Goal: Task Accomplishment & Management: Manage account settings

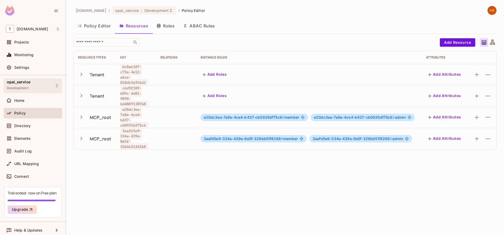
click at [32, 88] on div "opal_service Development" at bounding box center [33, 85] width 58 height 15
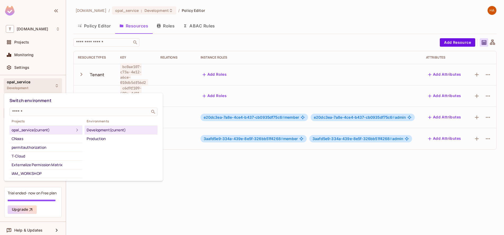
click at [217, 195] on div at bounding box center [252, 117] width 504 height 235
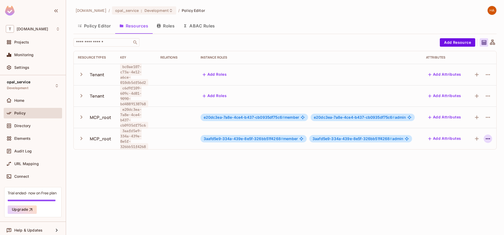
click at [485, 140] on icon "button" at bounding box center [488, 139] width 6 height 6
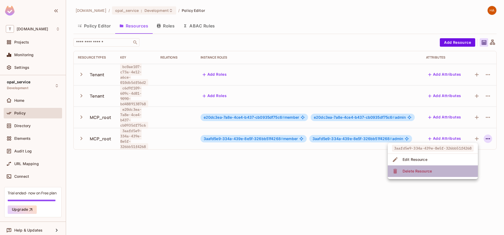
click at [457, 171] on li "Delete Resource" at bounding box center [433, 172] width 90 height 12
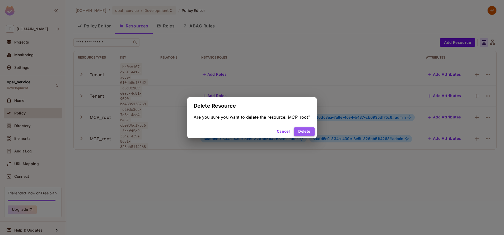
click at [310, 131] on button "Delete" at bounding box center [304, 132] width 20 height 8
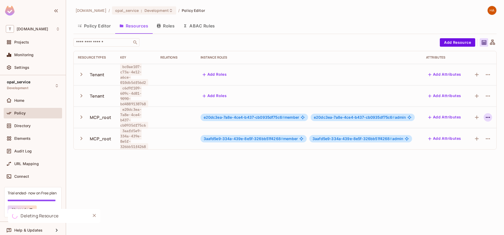
click at [485, 116] on icon "button" at bounding box center [488, 117] width 6 height 6
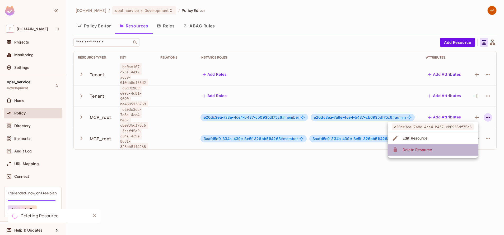
click at [440, 151] on li "Delete Resource" at bounding box center [433, 150] width 90 height 12
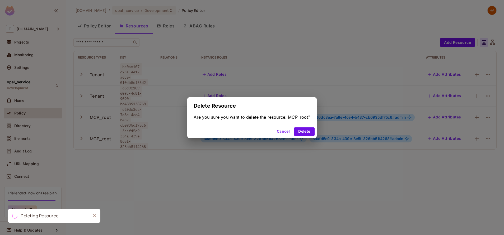
click at [440, 151] on div "Delete Resource Are you sure you want to delete the resource: MCP_root? Cancel …" at bounding box center [252, 117] width 504 height 235
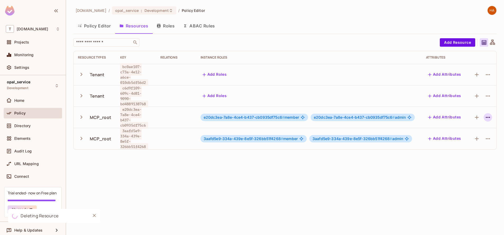
click at [485, 117] on icon "button" at bounding box center [488, 117] width 6 height 6
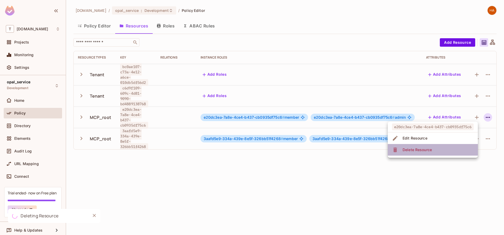
click at [435, 153] on li "Delete Resource" at bounding box center [433, 150] width 90 height 12
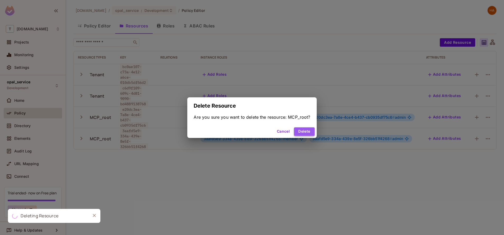
click at [301, 133] on button "Delete" at bounding box center [304, 132] width 20 height 8
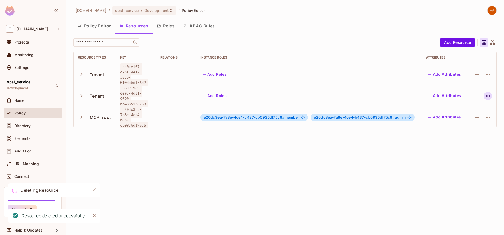
click at [485, 97] on icon "button" at bounding box center [488, 96] width 6 height 6
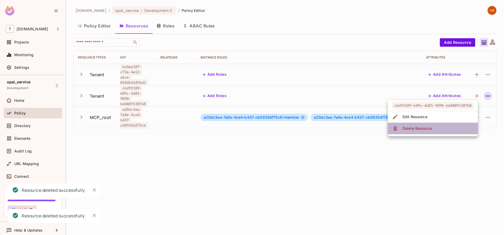
click at [443, 129] on li "Delete Resource" at bounding box center [433, 129] width 90 height 12
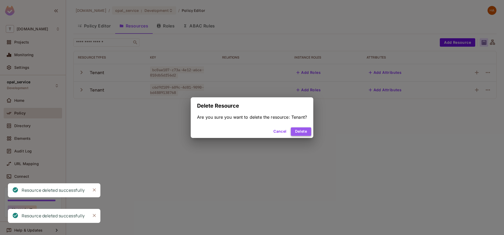
click at [301, 130] on button "Delete" at bounding box center [301, 132] width 20 height 8
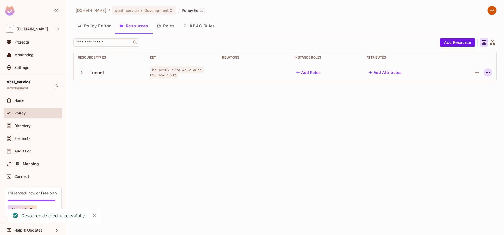
click at [487, 72] on icon "button" at bounding box center [488, 72] width 6 height 6
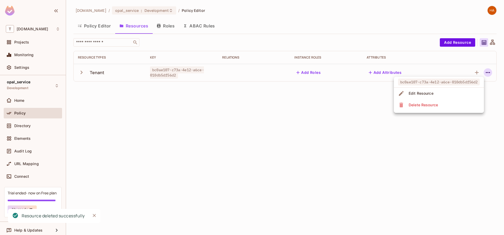
click at [459, 104] on li "Delete Resource" at bounding box center [439, 105] width 90 height 12
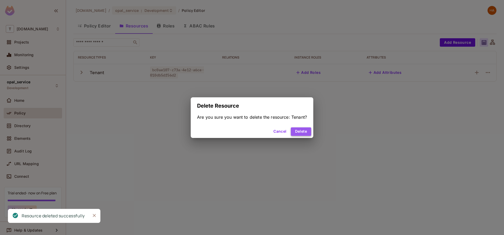
click at [300, 132] on button "Delete" at bounding box center [301, 132] width 20 height 8
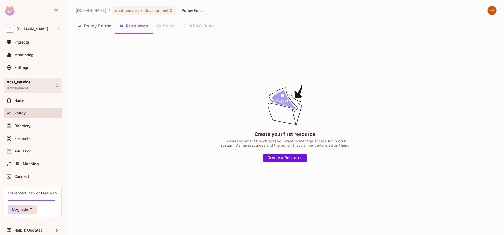
click at [37, 88] on div "opal_service Development" at bounding box center [33, 85] width 58 height 15
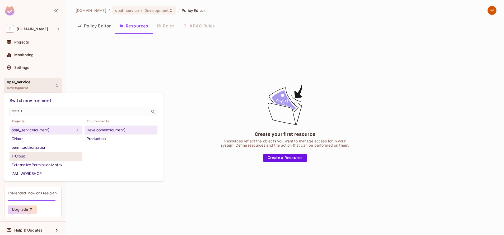
click at [39, 156] on div "T-Cloud" at bounding box center [46, 156] width 69 height 6
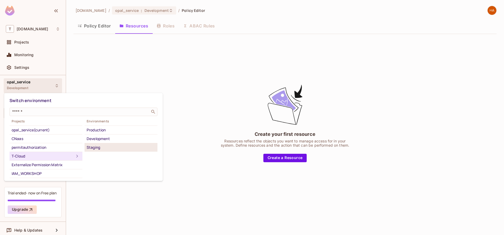
click at [115, 147] on div "Staging" at bounding box center [121, 147] width 69 height 6
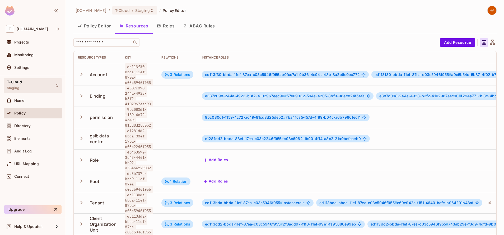
click at [39, 87] on div "T-Cloud Staging" at bounding box center [33, 85] width 58 height 15
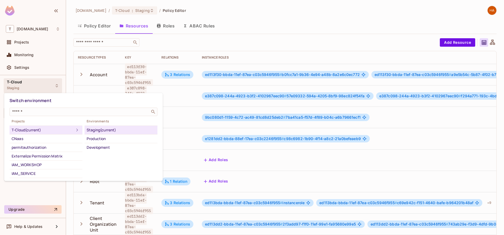
click at [418, 3] on div at bounding box center [252, 117] width 504 height 235
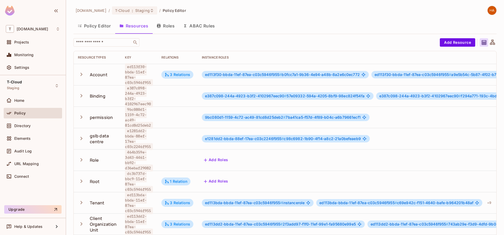
click at [487, 11] on img at bounding box center [491, 10] width 9 height 9
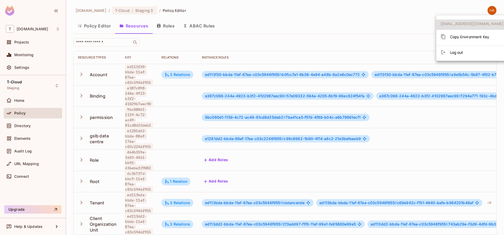
click at [451, 41] on div "Copy Environment Key" at bounding box center [464, 36] width 49 height 11
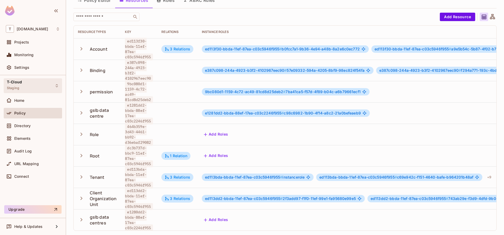
click at [25, 87] on div "T-Cloud Staging" at bounding box center [33, 85] width 58 height 15
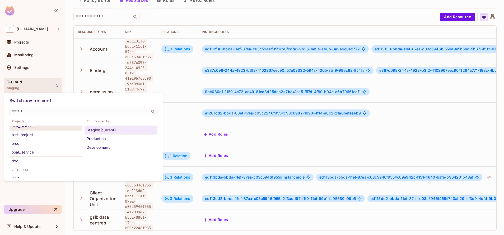
scroll to position [48, 0]
click at [42, 155] on li "opal_service" at bounding box center [46, 151] width 73 height 9
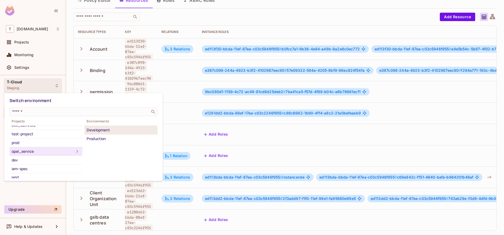
click at [115, 128] on div "Development" at bounding box center [121, 130] width 69 height 6
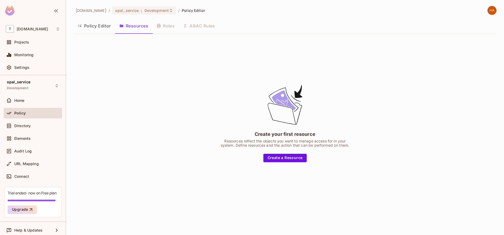
click at [494, 12] on img at bounding box center [491, 10] width 9 height 9
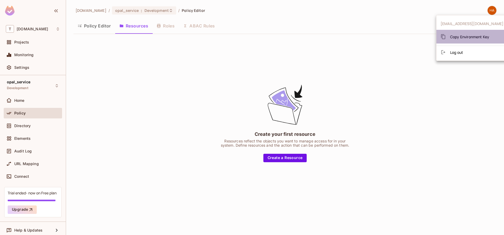
click at [473, 39] on span "Copy Environment Key" at bounding box center [469, 36] width 39 height 5
